Goal: Task Accomplishment & Management: Complete application form

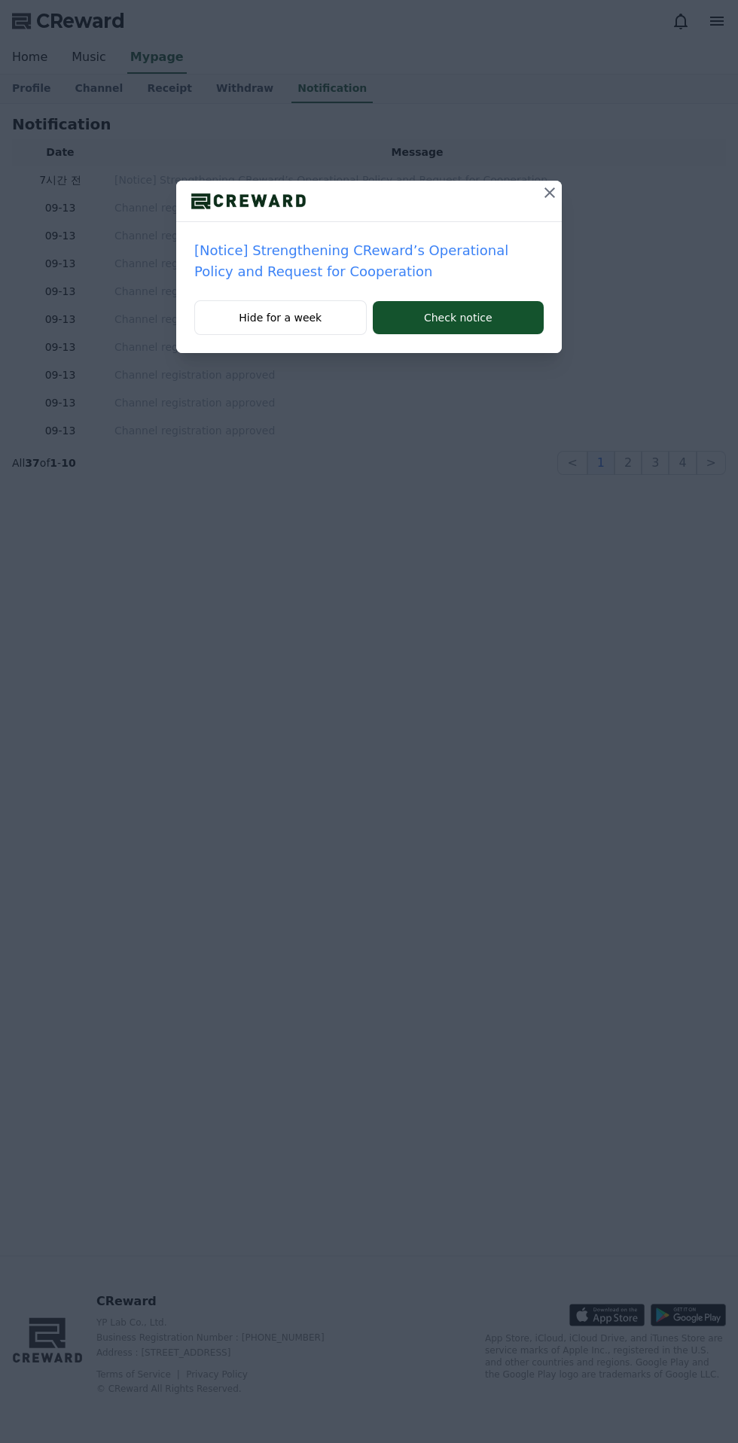
click at [593, 182] on div "[Notice] Strengthening CReward’s Operational Policy and Request for Cooperation…" at bounding box center [369, 188] width 738 height 377
click at [550, 193] on icon at bounding box center [549, 192] width 11 height 11
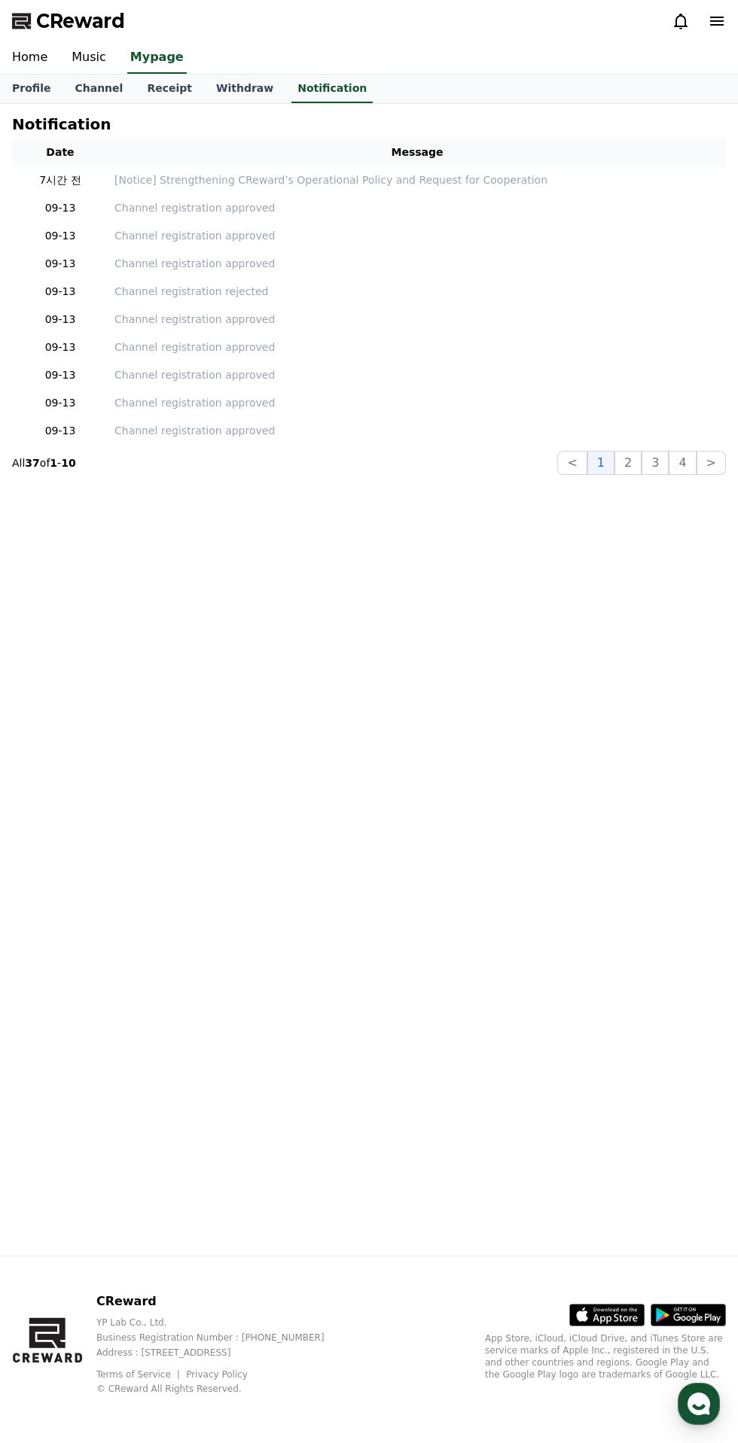
click at [100, 93] on link "Channel" at bounding box center [98, 89] width 72 height 29
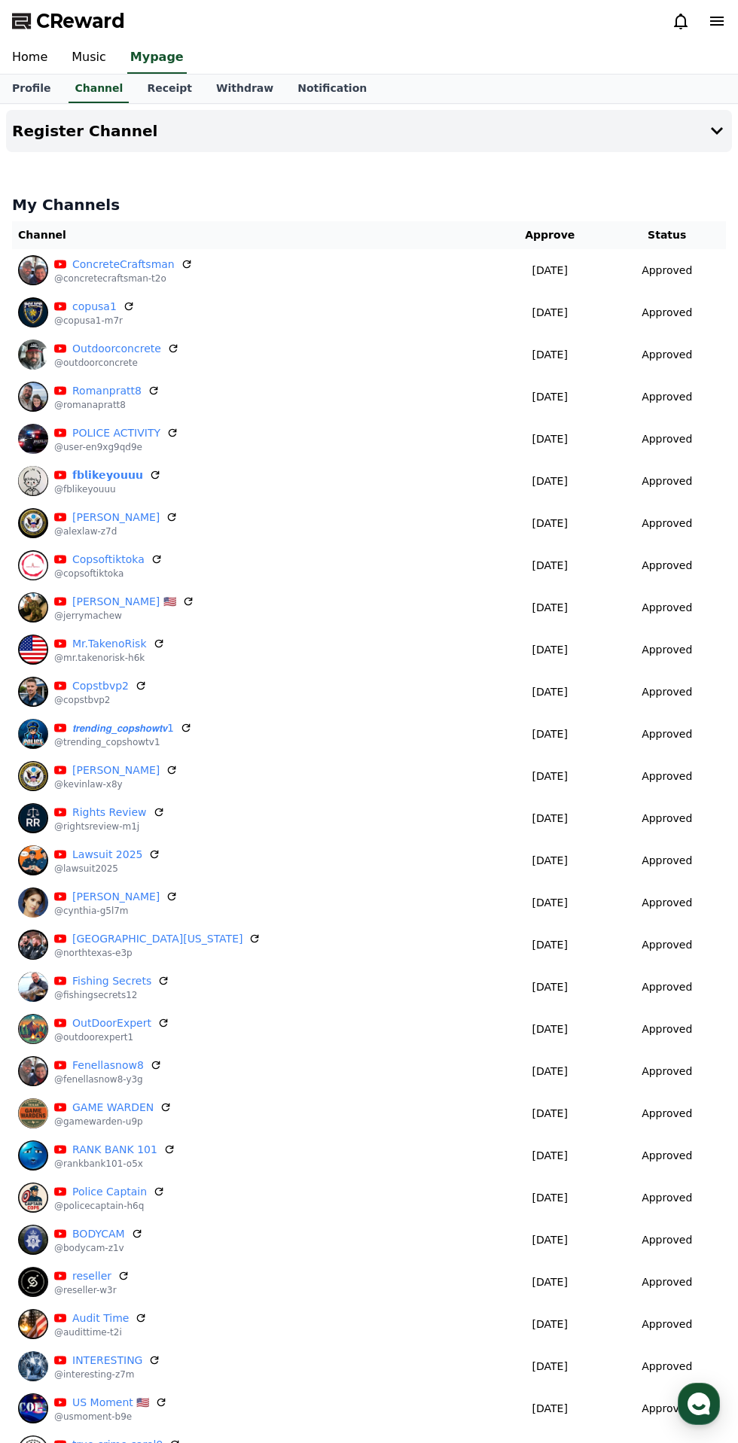
click at [99, 53] on link "Music" at bounding box center [88, 58] width 59 height 32
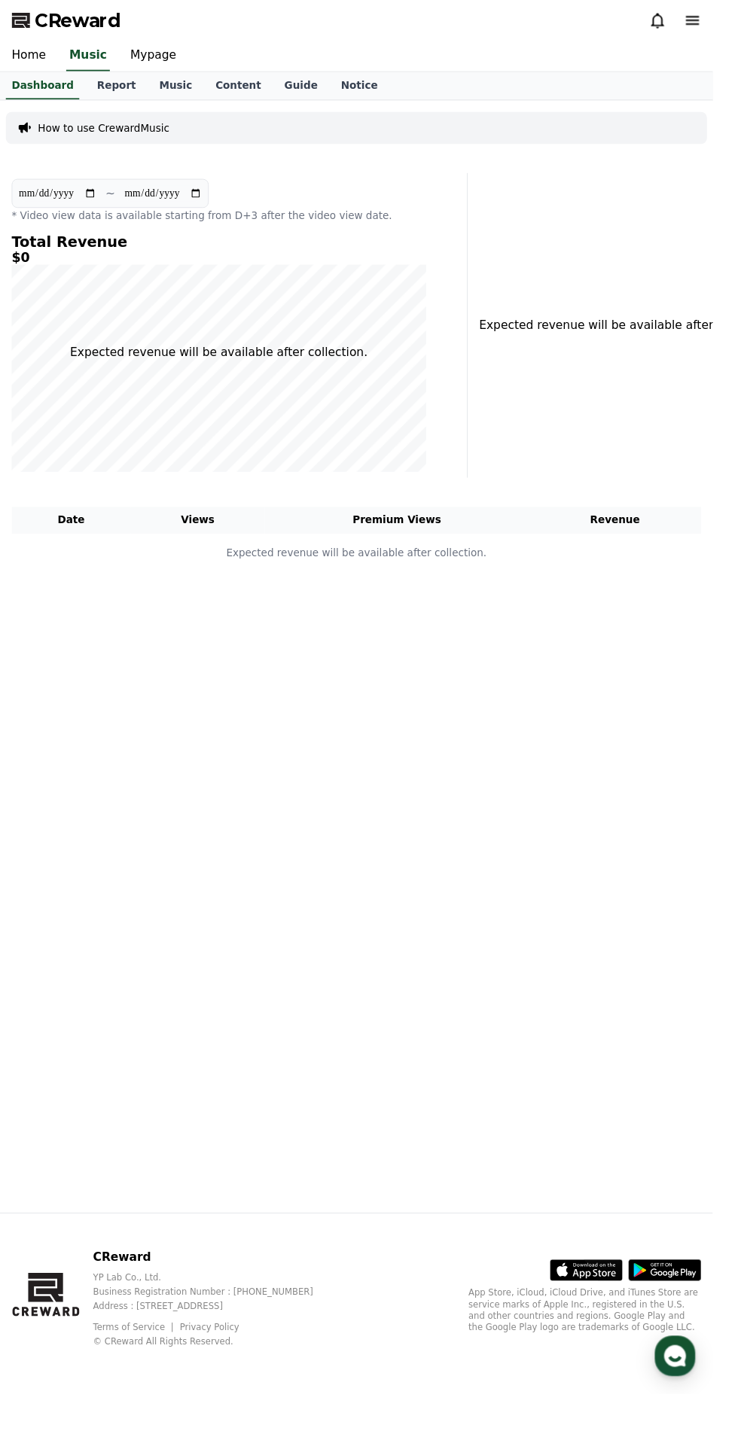
click at [231, 94] on link "Content" at bounding box center [247, 89] width 72 height 29
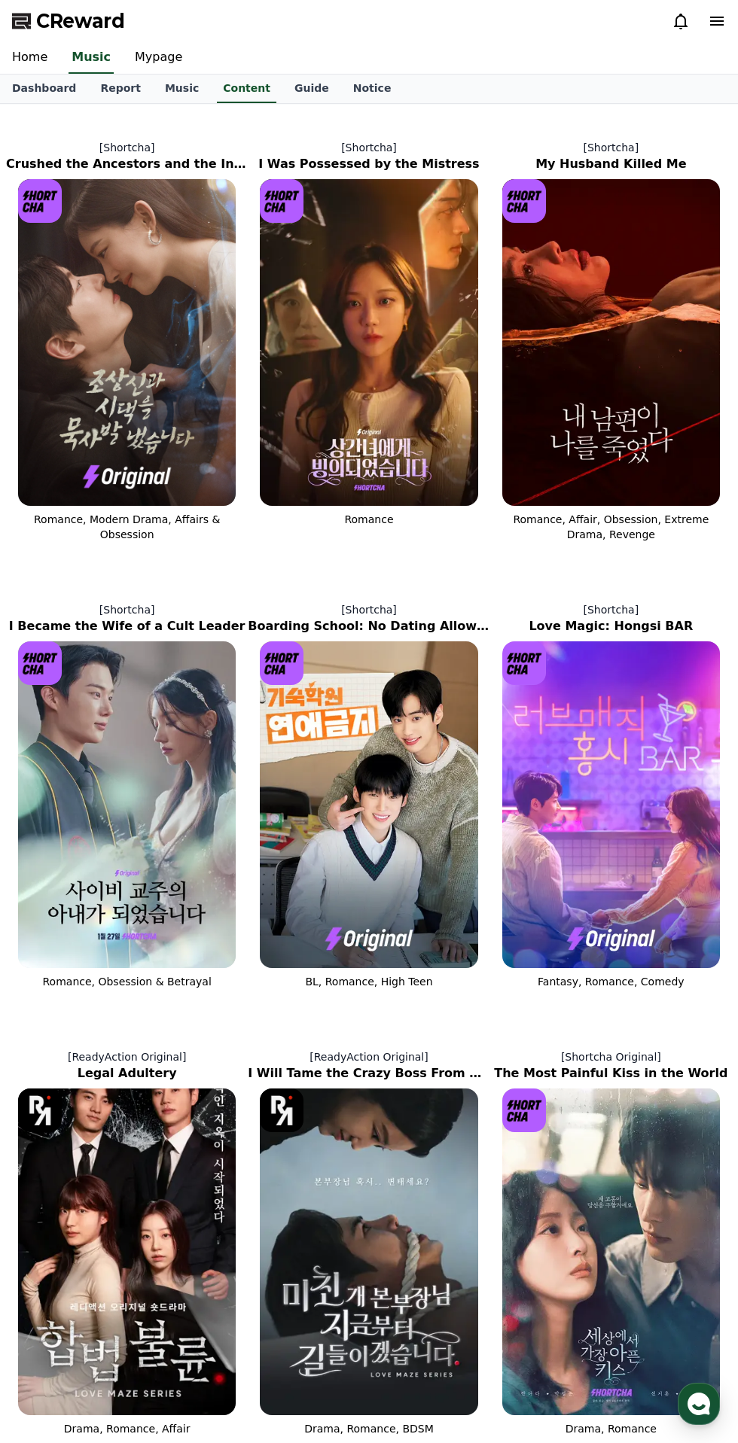
click at [35, 95] on link "Dashboard" at bounding box center [44, 89] width 88 height 29
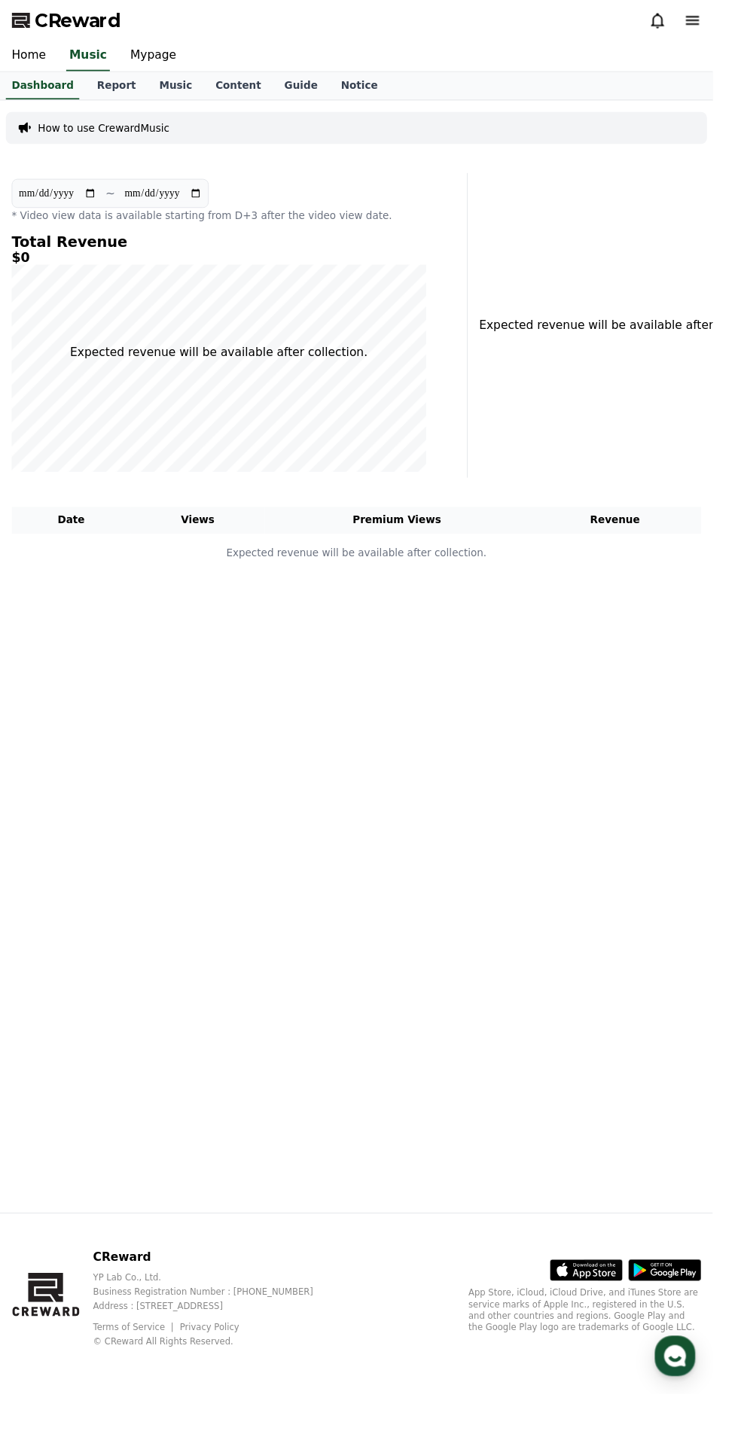
click at [142, 52] on link "Mypage" at bounding box center [159, 58] width 72 height 32
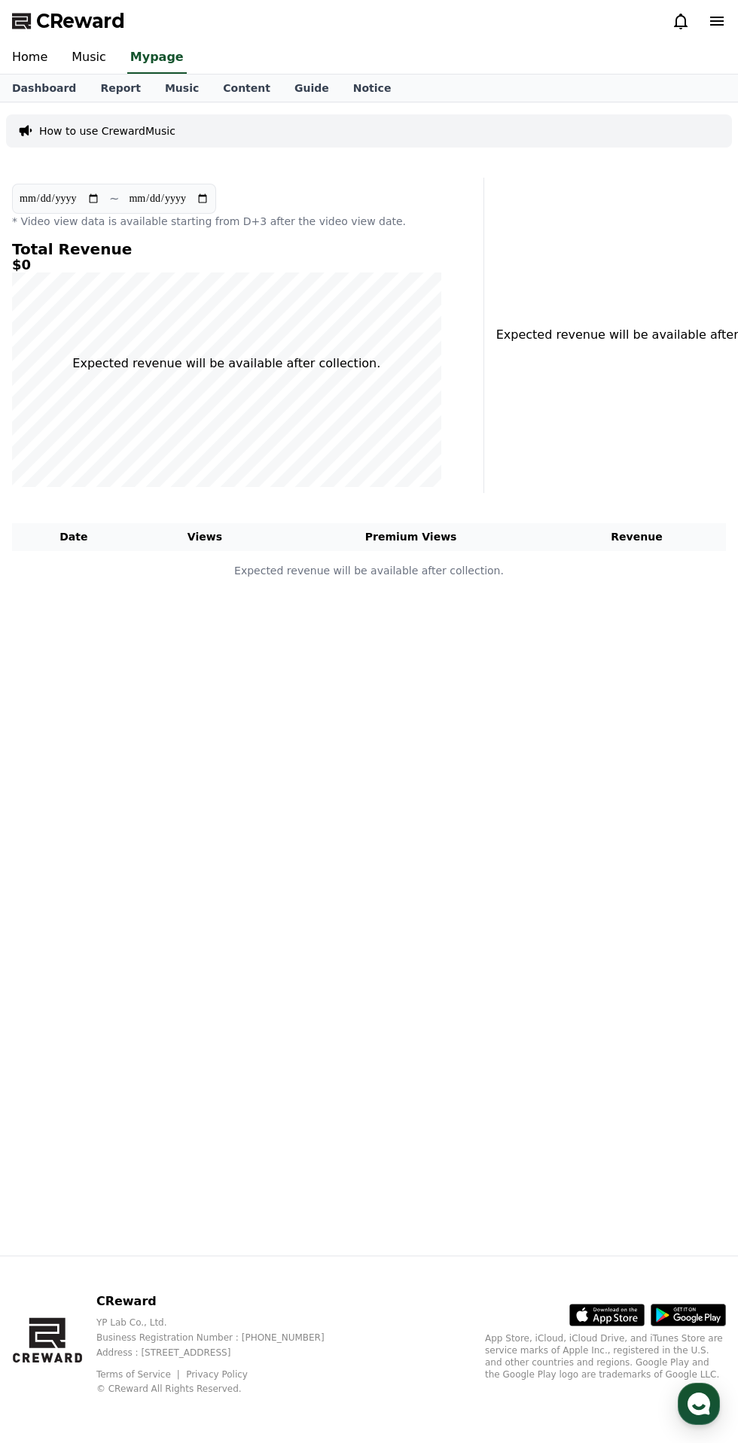
select select "**********"
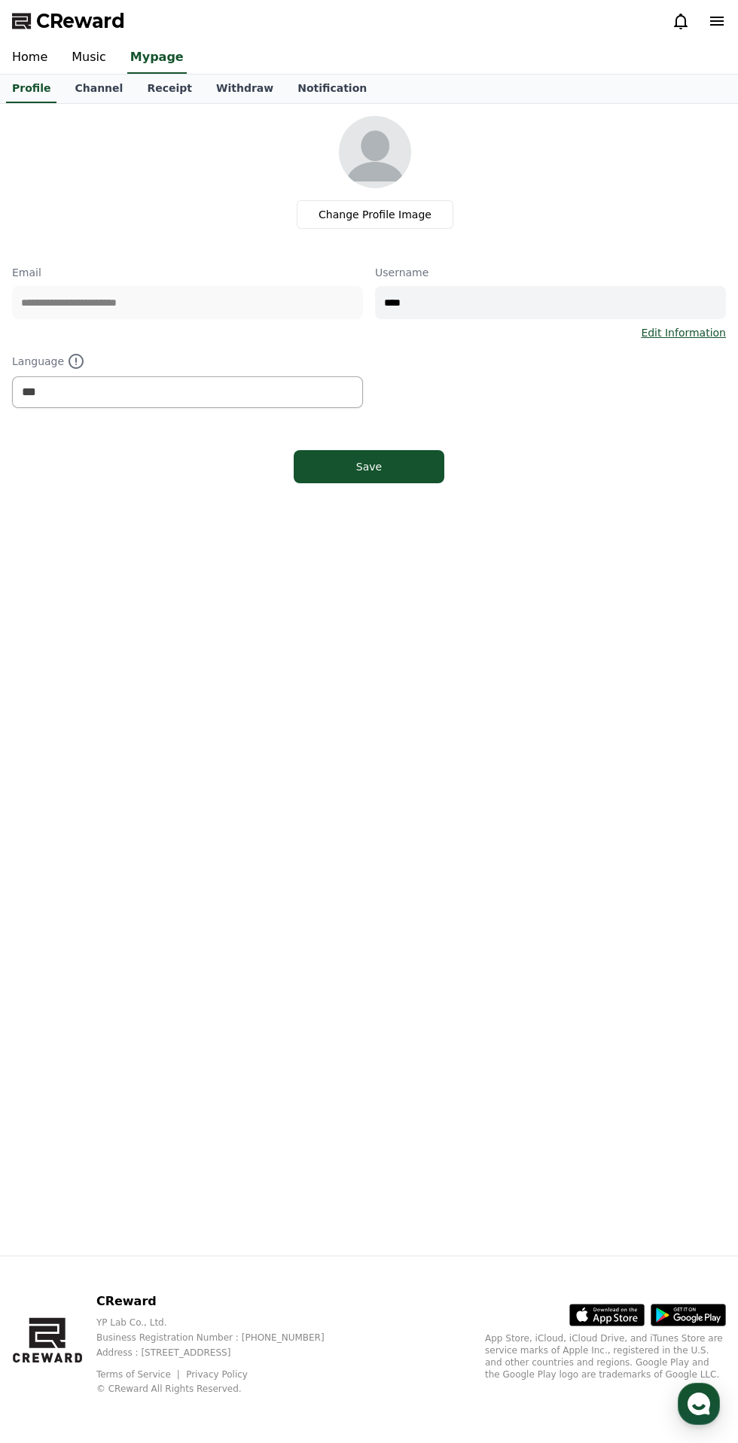
click at [96, 83] on link "Channel" at bounding box center [98, 89] width 72 height 29
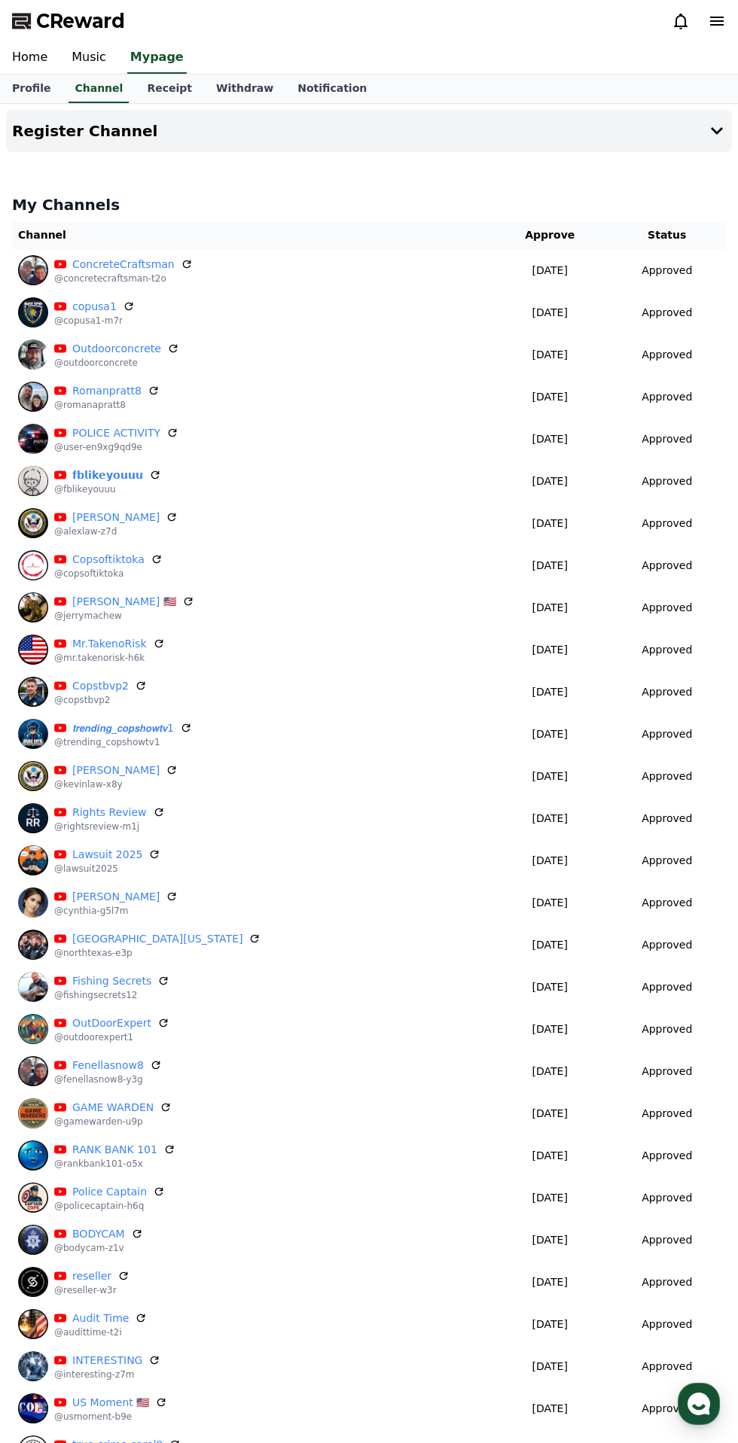
click at [724, 134] on icon at bounding box center [717, 131] width 18 height 18
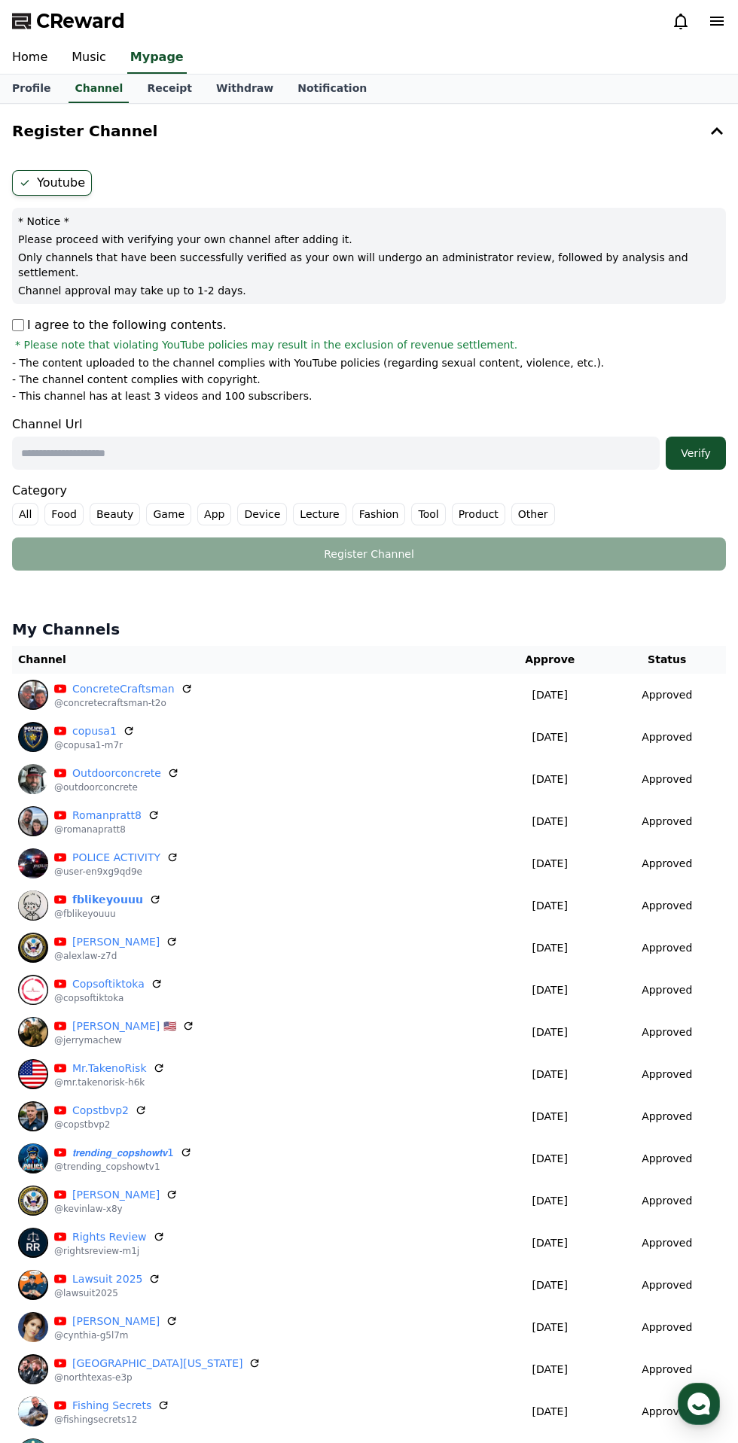
scroll to position [8, 0]
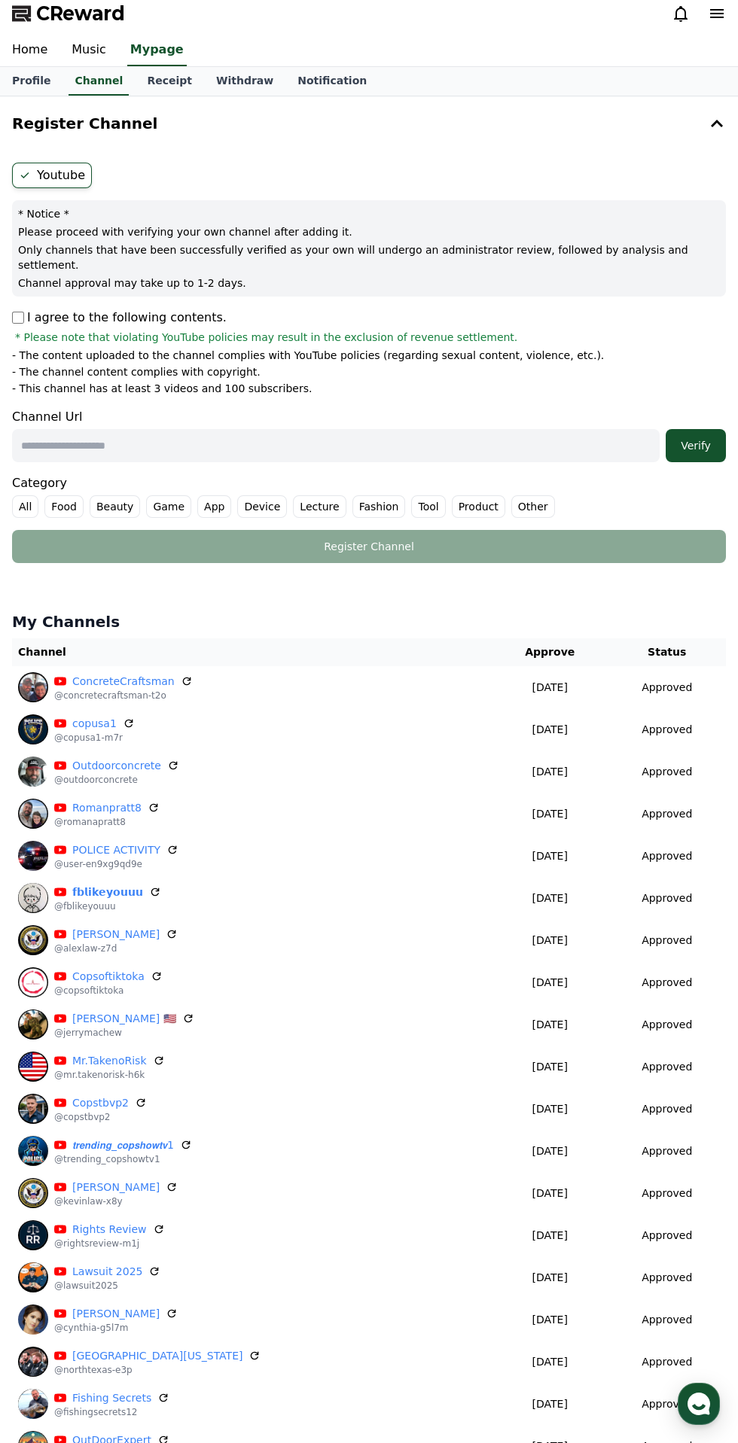
click at [353, 429] on input "text" at bounding box center [335, 445] width 647 height 33
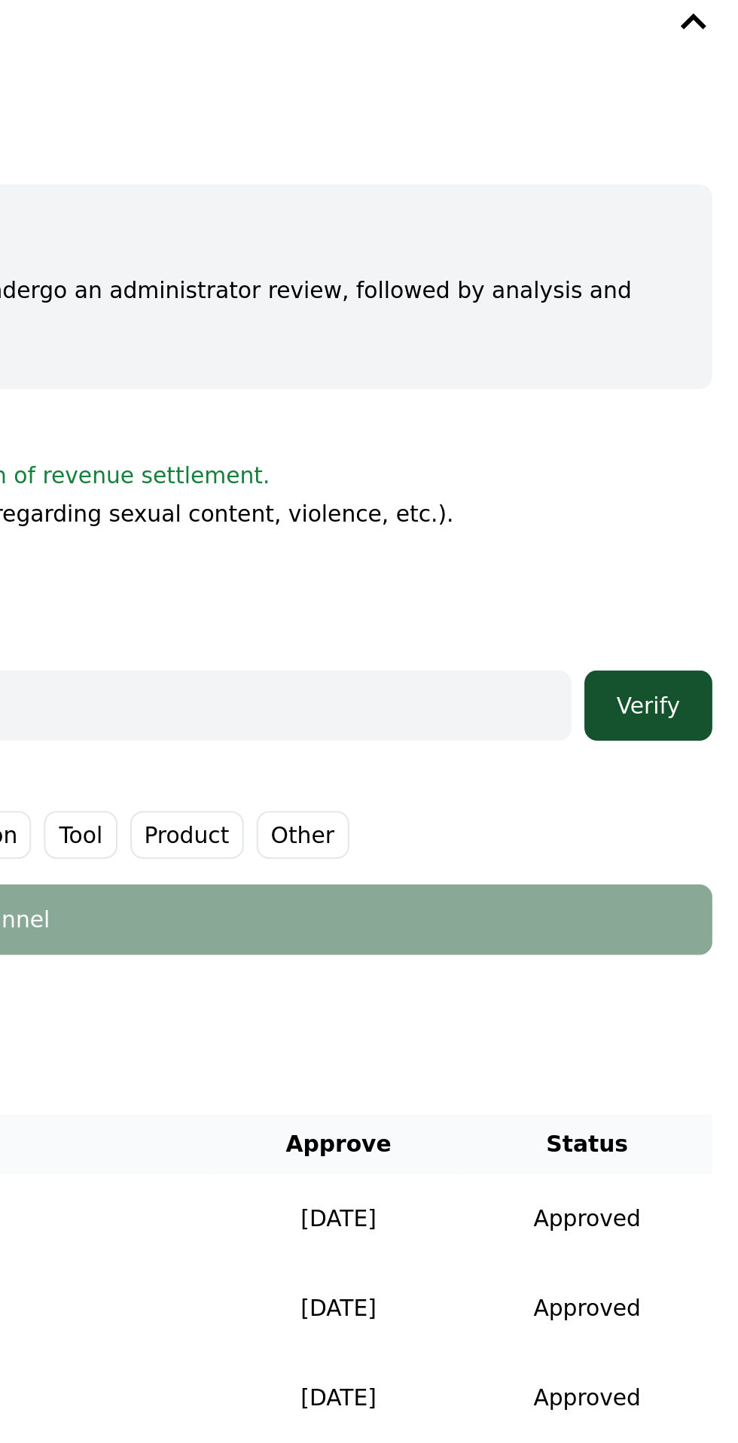
type input "**********"
click at [694, 429] on button "Verify" at bounding box center [695, 445] width 60 height 33
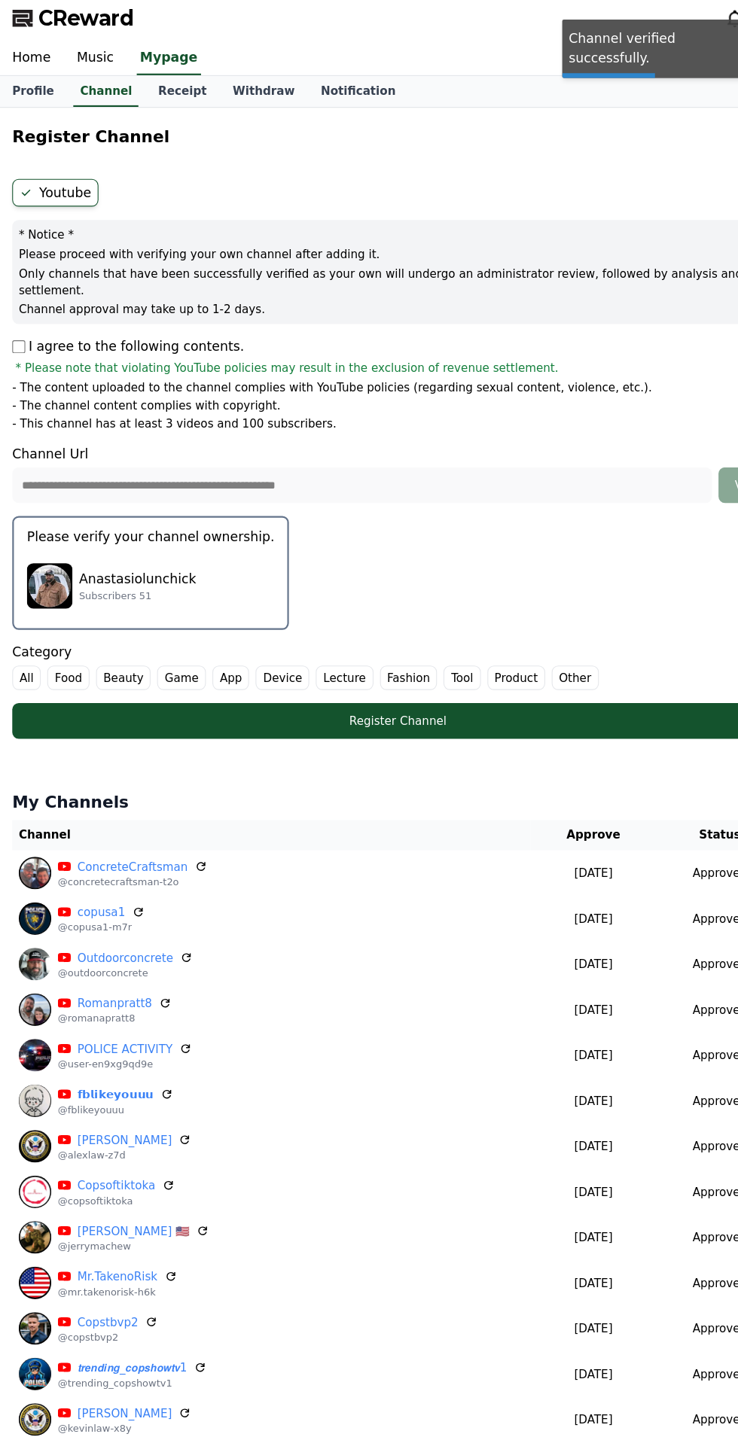
scroll to position [5, 0]
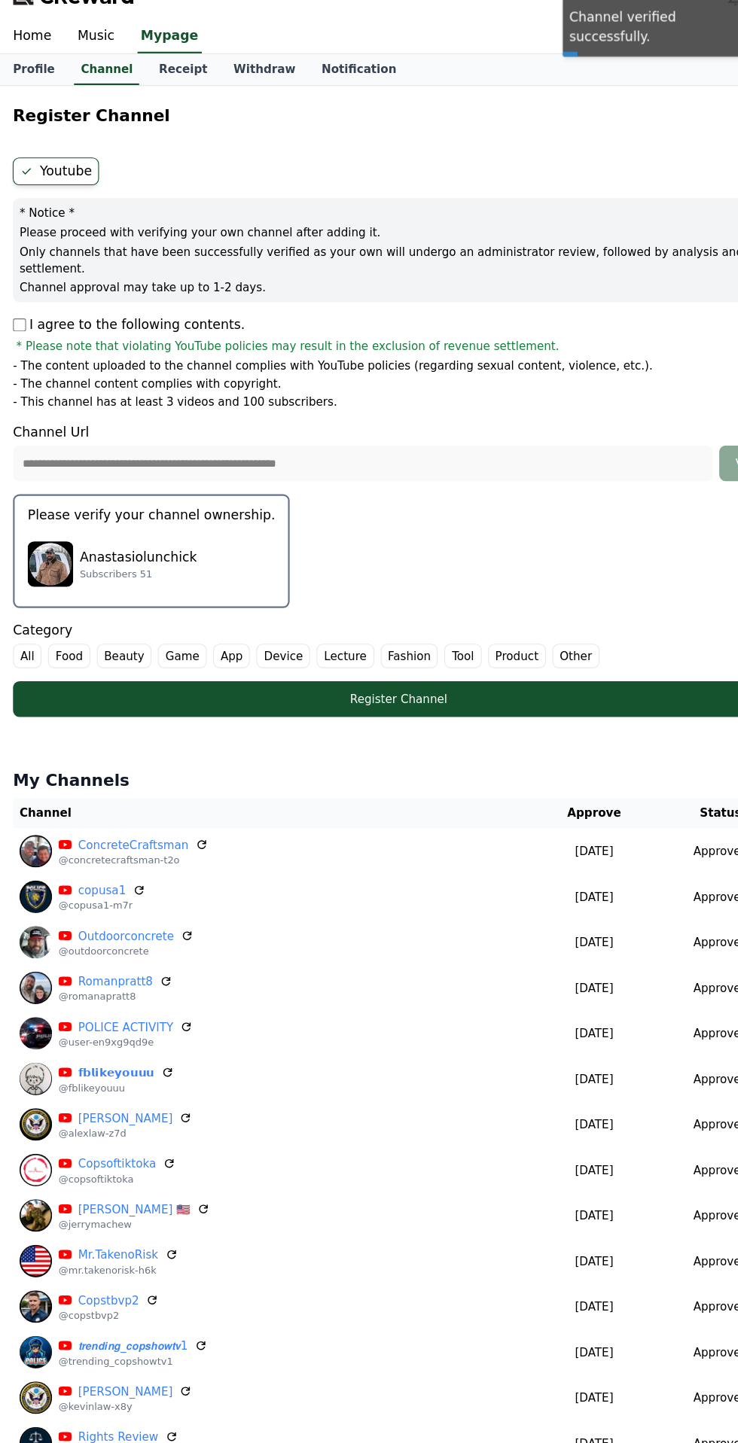
click at [164, 512] on div "Anastasiolunchick Subscribers 51" at bounding box center [140, 542] width 229 height 60
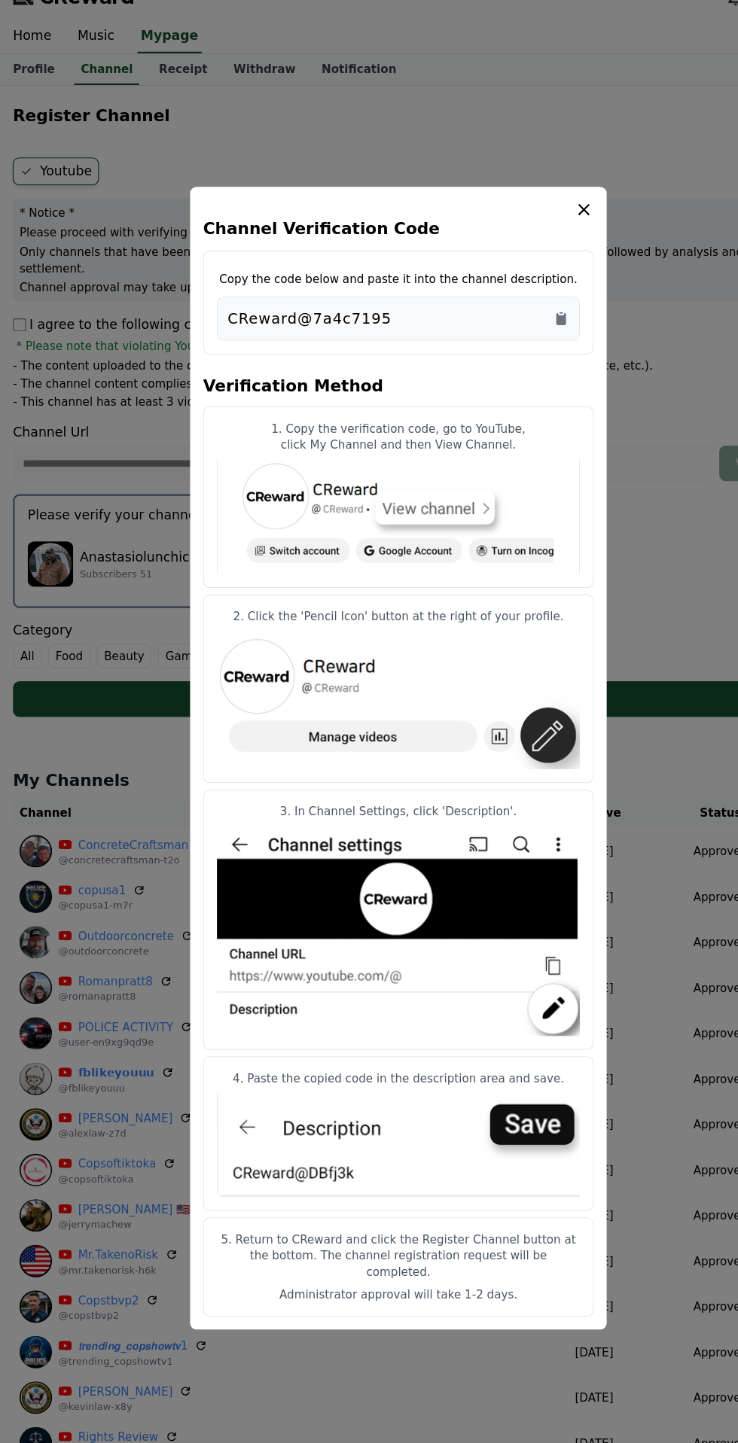
click at [513, 321] on icon "Copy to clipboard" at bounding box center [519, 314] width 15 height 15
click at [537, 219] on icon "modal" at bounding box center [540, 214] width 18 height 18
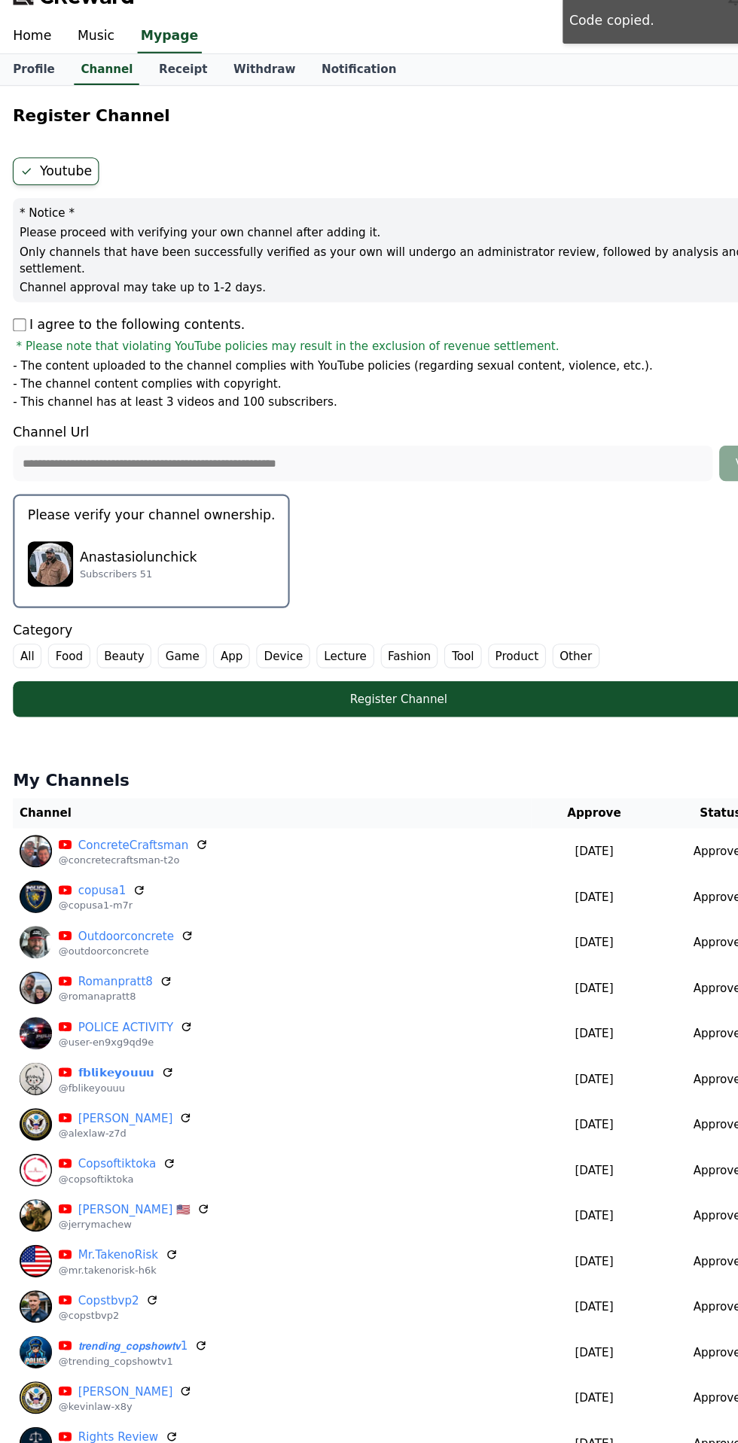
click at [511, 616] on label "Other" at bounding box center [533, 627] width 44 height 23
click at [576, 659] on div "Register Channel" at bounding box center [368, 666] width 653 height 15
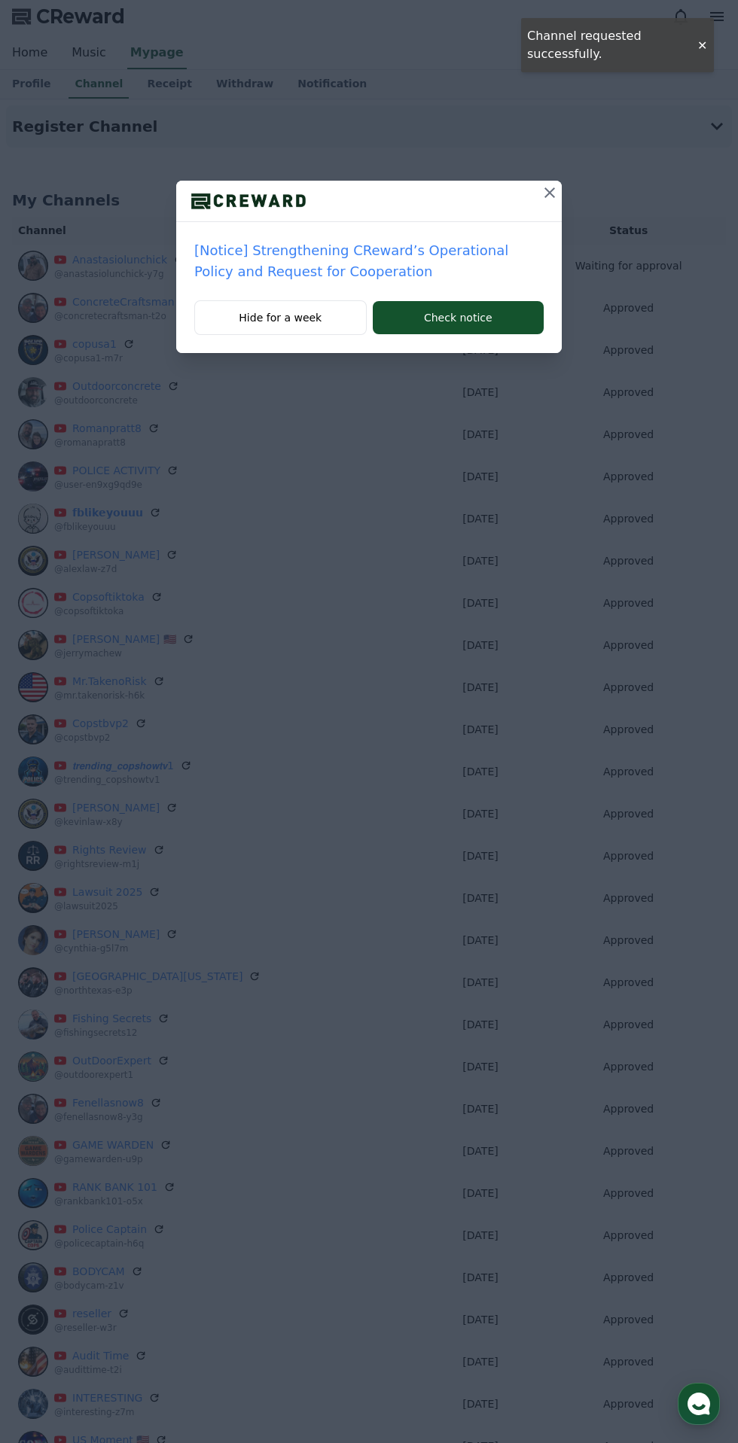
click at [549, 193] on icon at bounding box center [549, 192] width 11 height 11
click at [550, 193] on icon at bounding box center [549, 192] width 11 height 11
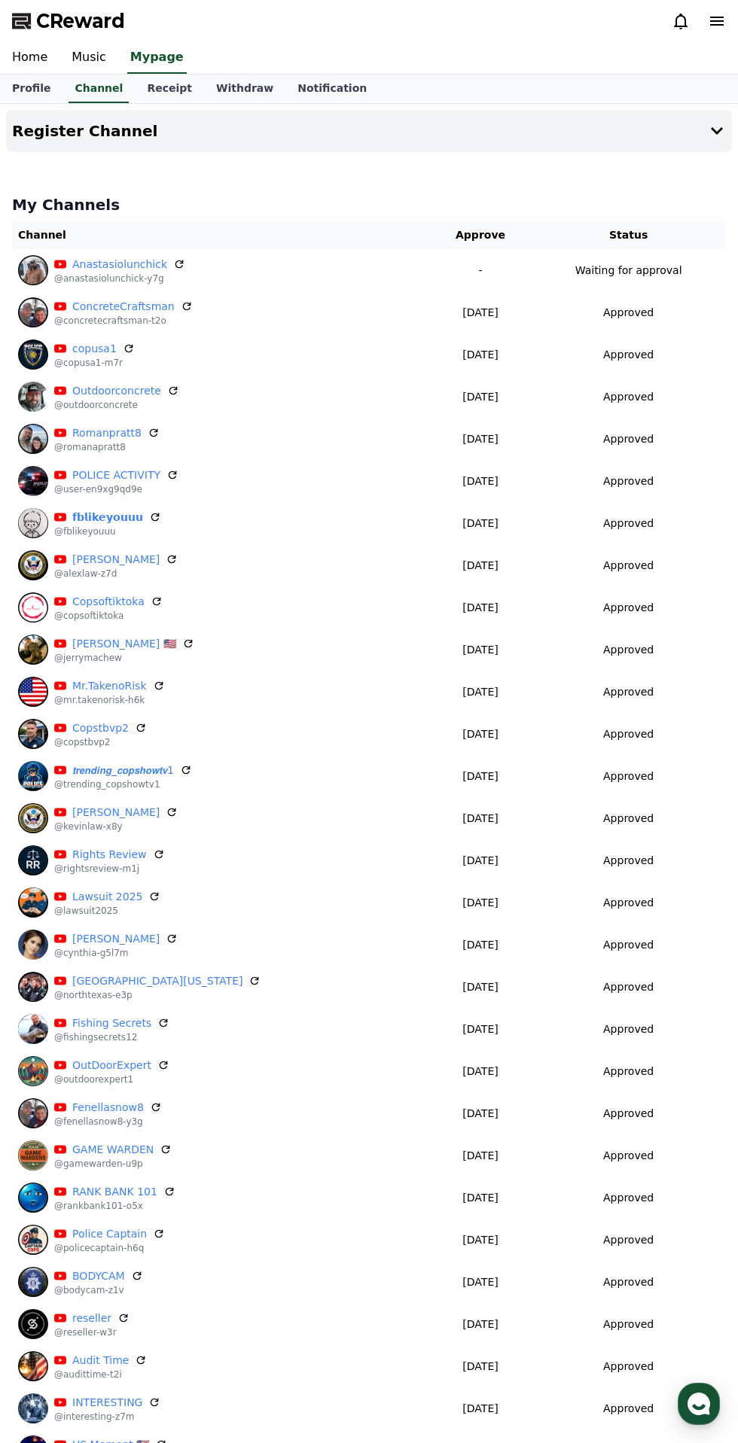
scroll to position [14, 0]
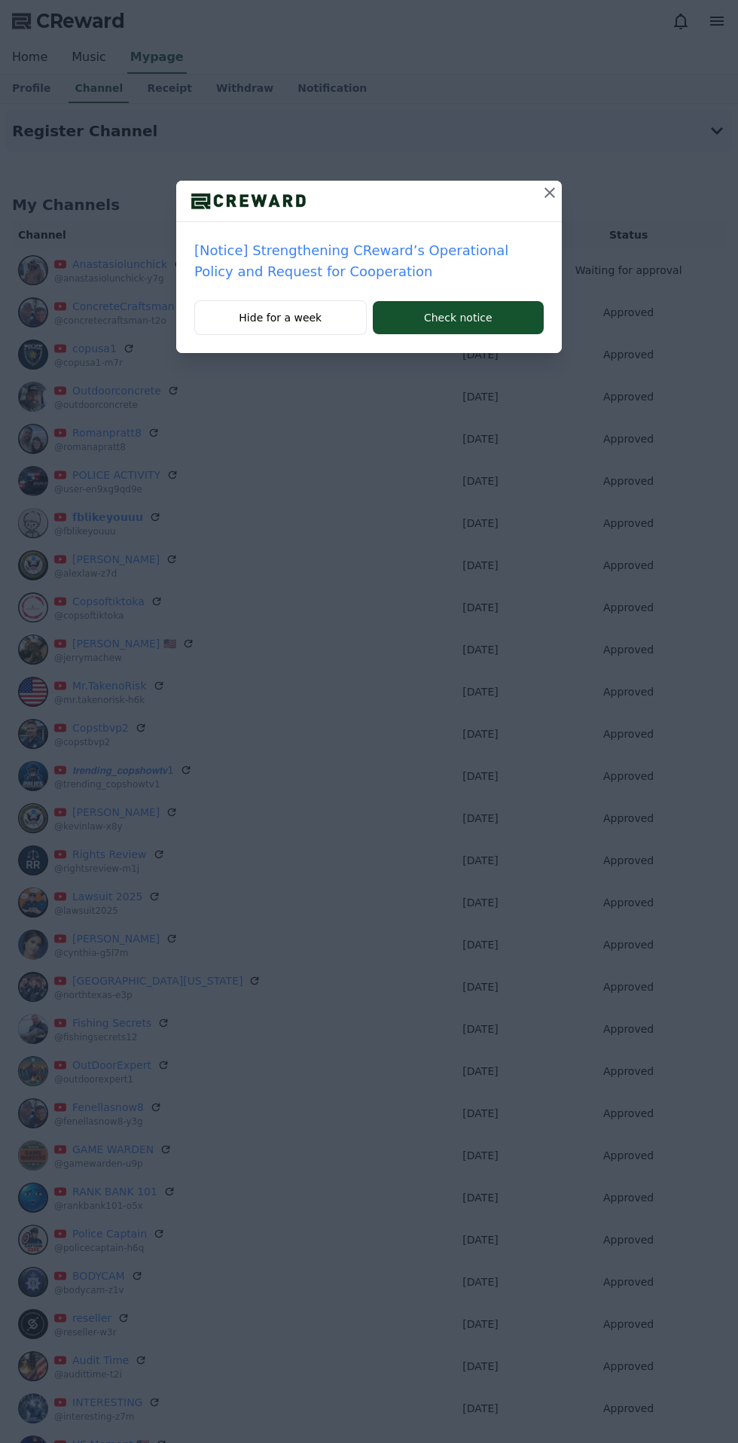
click at [550, 193] on icon at bounding box center [549, 192] width 11 height 11
click at [544, 187] on icon at bounding box center [549, 193] width 18 height 18
click at [550, 193] on icon at bounding box center [549, 192] width 11 height 11
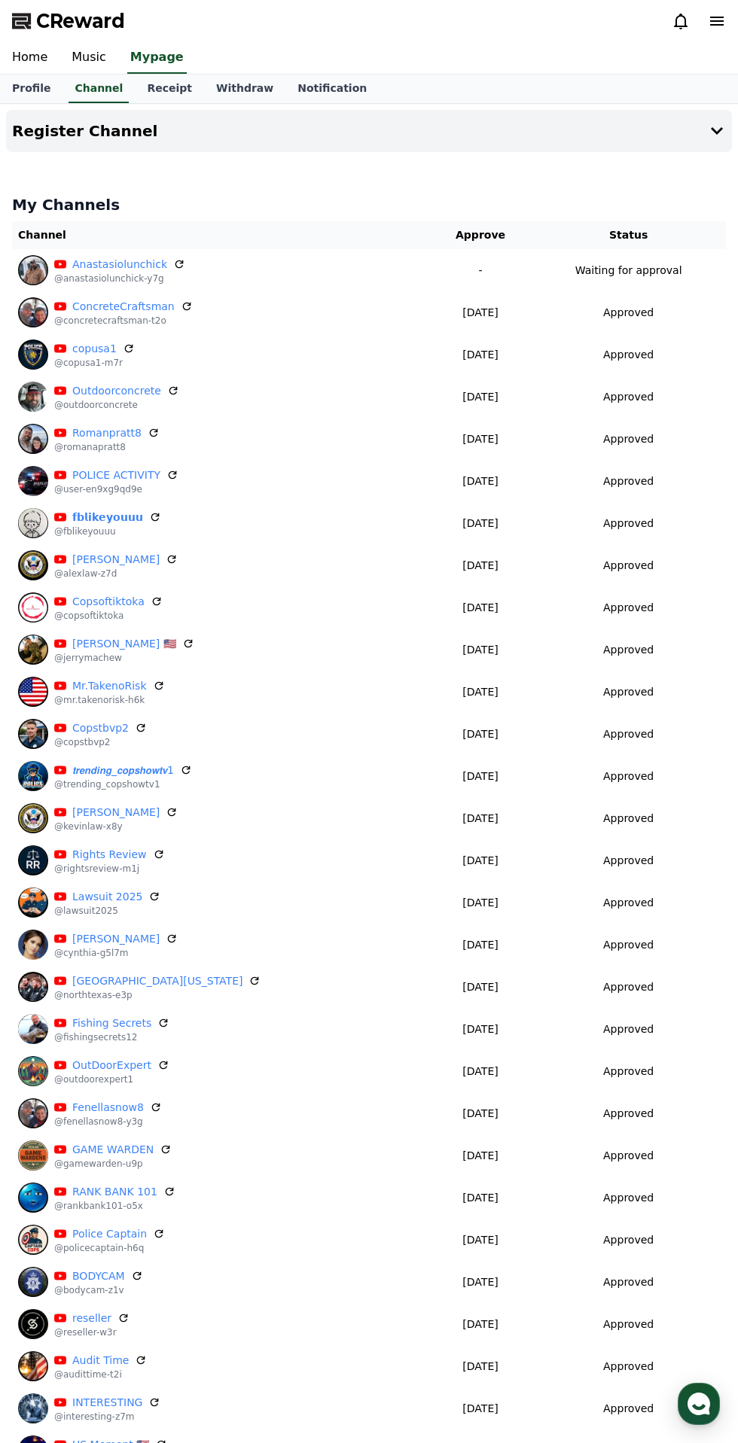
scroll to position [12, 0]
